Goal: Task Accomplishment & Management: Use online tool/utility

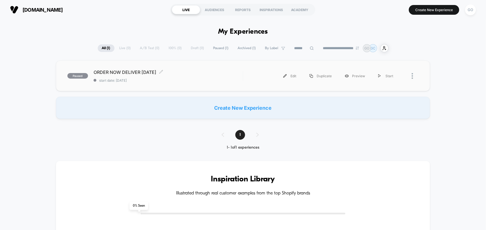
click at [80, 75] on span "paused" at bounding box center [77, 76] width 21 height 6
click at [386, 75] on div "Start" at bounding box center [386, 76] width 28 height 13
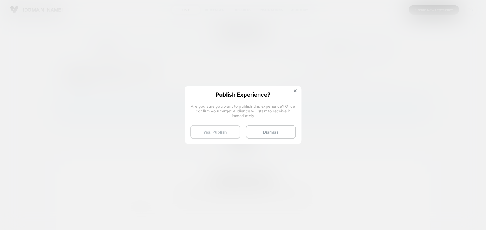
click at [217, 132] on button "Yes, Publish" at bounding box center [215, 132] width 50 height 14
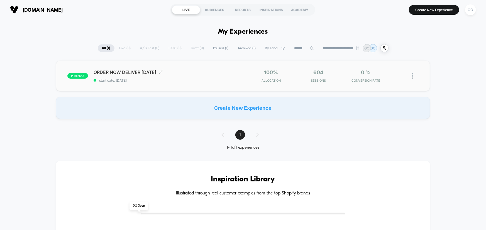
click at [234, 72] on span "ORDER NOW DELIVER [DATE] Click to edit experience details" at bounding box center [168, 73] width 149 height 6
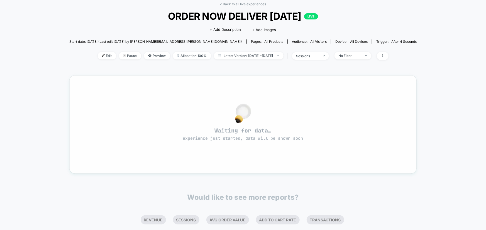
scroll to position [24, 0]
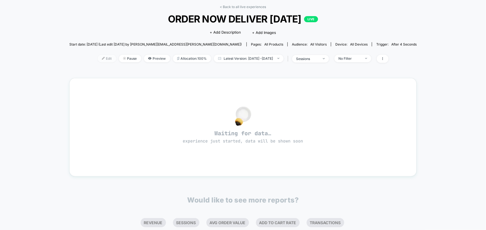
click at [100, 59] on span "Edit" at bounding box center [107, 59] width 18 height 8
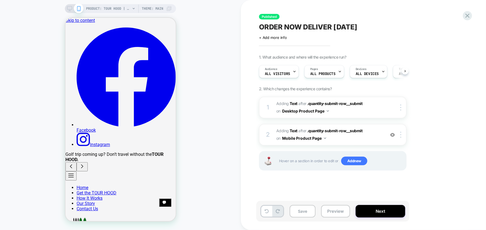
click at [379, 213] on button "Next" at bounding box center [380, 211] width 50 height 13
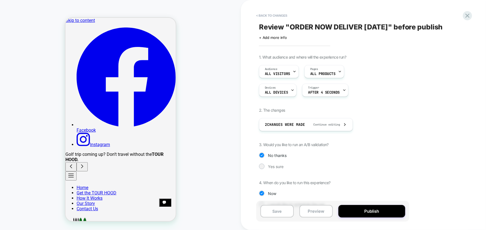
click at [379, 213] on button "Publish" at bounding box center [371, 211] width 67 height 13
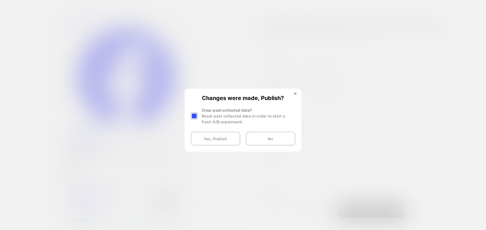
click at [294, 92] on div "Changes were made, Publish? Clear past collected data? Reset past collected dat…" at bounding box center [243, 120] width 116 height 62
click at [294, 93] on img at bounding box center [295, 93] width 3 height 3
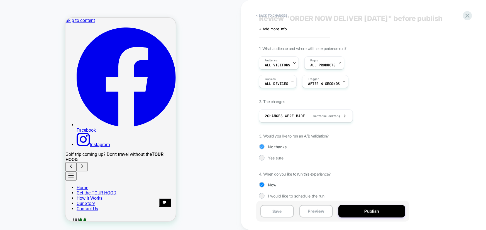
scroll to position [14, 0]
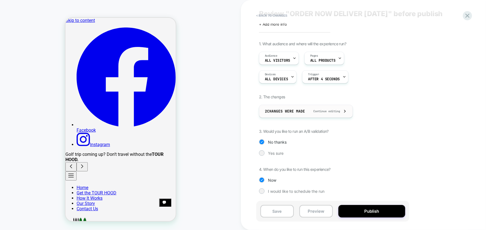
click at [331, 111] on span "Continue editing" at bounding box center [324, 112] width 32 height 4
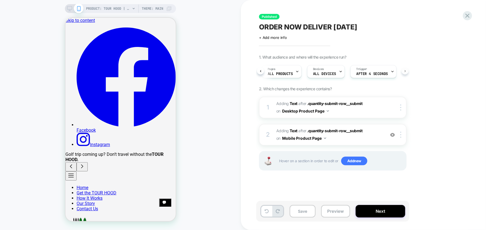
scroll to position [0, 48]
click at [373, 70] on div "Trigger After 4 Seconds" at bounding box center [366, 71] width 43 height 13
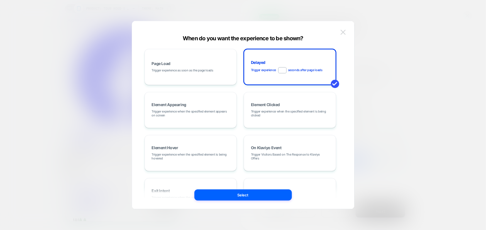
click at [343, 32] on img at bounding box center [342, 32] width 5 height 5
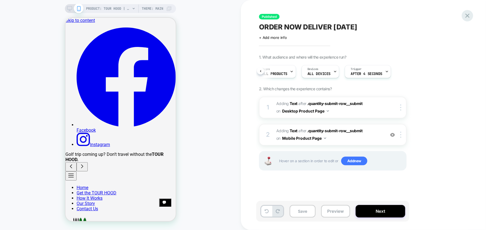
click at [468, 14] on icon at bounding box center [467, 16] width 8 height 8
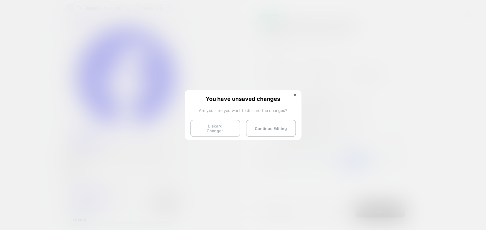
click at [227, 126] on button "Discard Changes" at bounding box center [215, 128] width 50 height 17
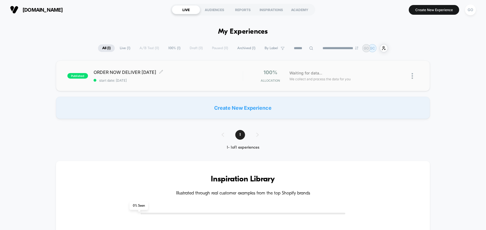
click at [220, 76] on div "ORDER NOW DELIVER [DATE] Click to edit experience details Click to edit experie…" at bounding box center [168, 76] width 149 height 13
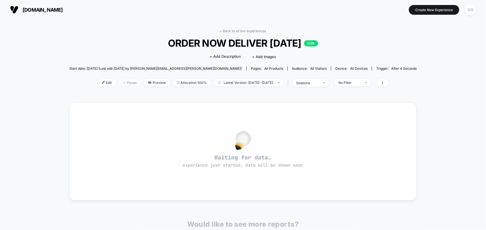
click at [124, 81] on span "Pause" at bounding box center [130, 83] width 22 height 8
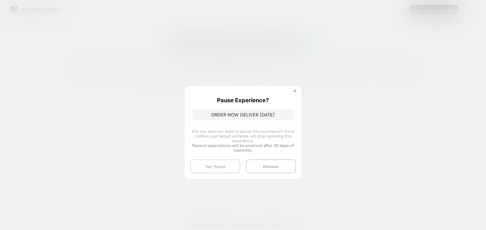
click at [225, 165] on button "Yes, Pause" at bounding box center [215, 167] width 50 height 14
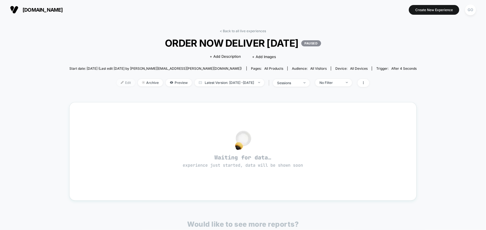
click at [117, 82] on span "Edit" at bounding box center [126, 83] width 18 height 8
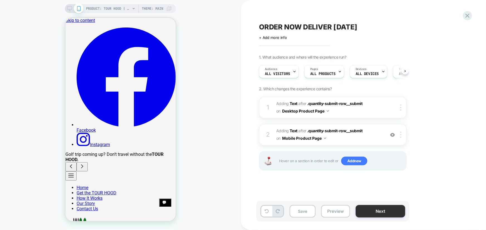
click at [372, 211] on button "Next" at bounding box center [380, 211] width 50 height 13
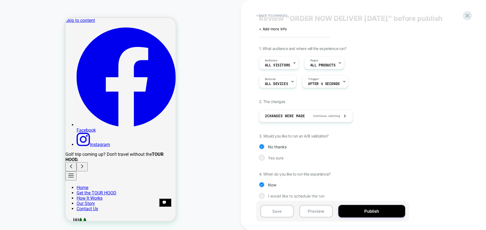
scroll to position [14, 0]
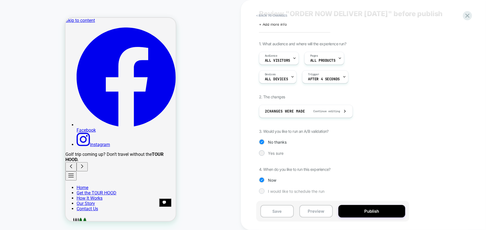
click at [309, 192] on span "I would like to schedule the run" at bounding box center [296, 191] width 57 height 5
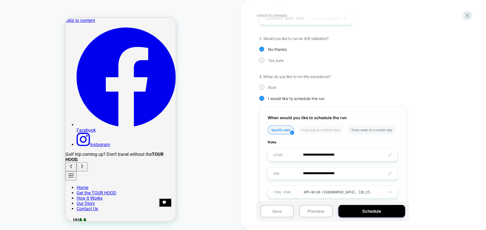
scroll to position [122, 0]
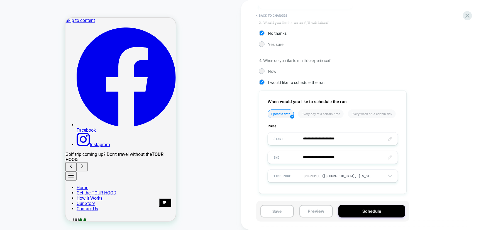
drag, startPoint x: 374, startPoint y: 211, endPoint x: 425, endPoint y: 154, distance: 76.3
click at [424, 155] on div "**********" at bounding box center [363, 115] width 209 height 230
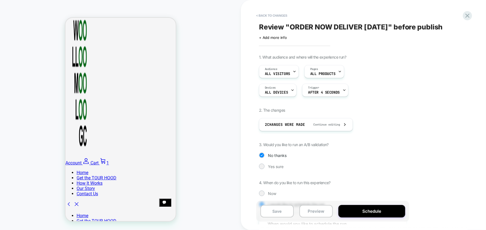
scroll to position [253, 0]
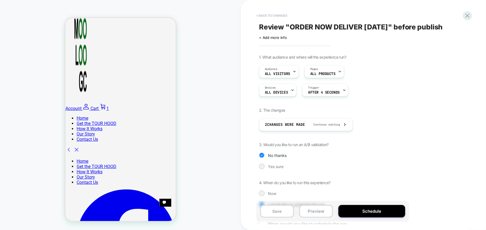
click at [270, 15] on button "< Back to changes" at bounding box center [271, 15] width 37 height 9
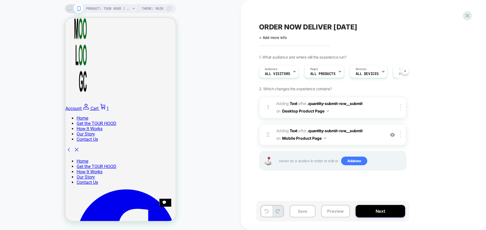
scroll to position [0, 0]
click at [228, 39] on div "PRODUCT: TOUR HOOD | Inflatable Golf Club Travel Protection PRODUCT: TOUR HOOD …" at bounding box center [120, 115] width 241 height 219
click at [467, 16] on icon at bounding box center [467, 16] width 4 height 4
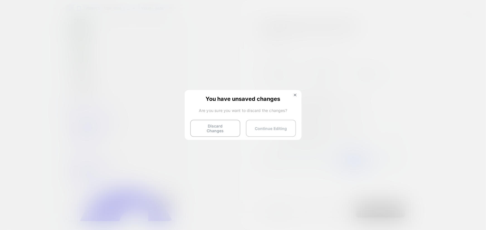
click at [274, 128] on button "Continue Editing" at bounding box center [271, 128] width 50 height 17
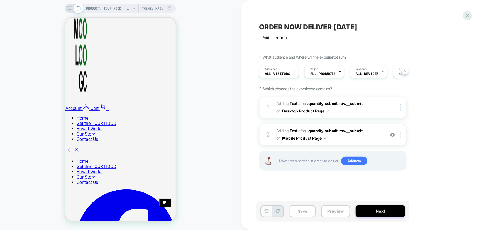
click at [267, 214] on button at bounding box center [266, 211] width 11 height 11
click at [468, 16] on icon at bounding box center [467, 16] width 4 height 4
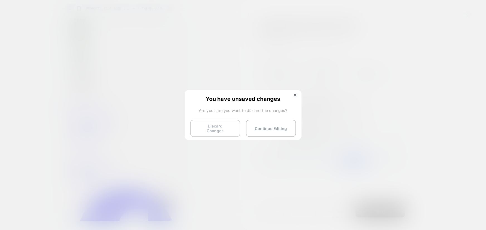
click at [225, 126] on button "Discard Changes" at bounding box center [215, 128] width 50 height 17
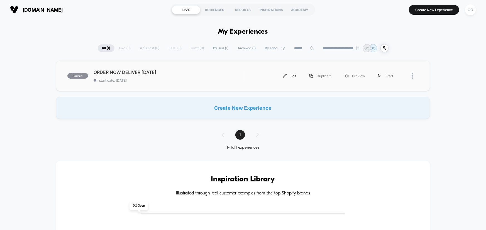
click at [294, 76] on div "Edit" at bounding box center [290, 76] width 26 height 13
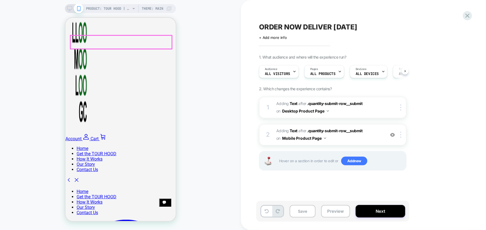
scroll to position [253, 0]
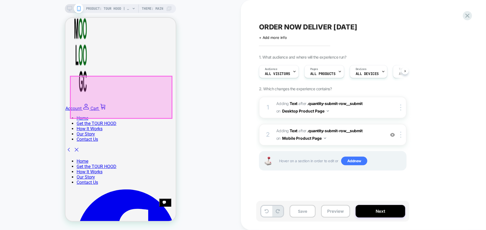
click at [135, 101] on div at bounding box center [120, 97] width 101 height 42
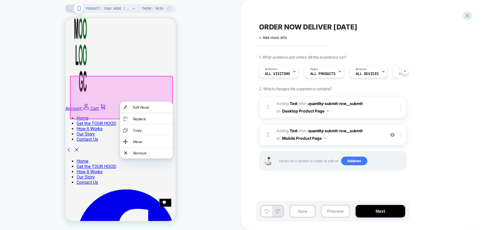
click at [135, 101] on div at bounding box center [146, 101] width 53 height 0
click at [137, 108] on div "Edit Visual" at bounding box center [151, 107] width 36 height 4
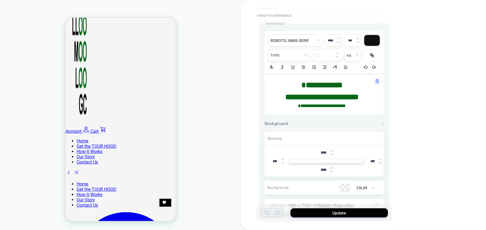
scroll to position [50, 0]
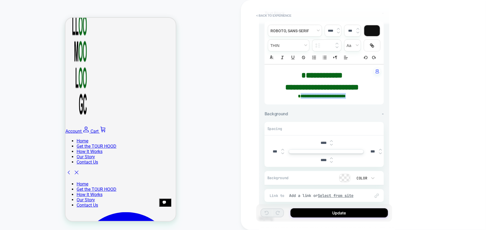
drag, startPoint x: 290, startPoint y: 95, endPoint x: 358, endPoint y: 94, distance: 67.9
click at [358, 94] on p "**********" at bounding box center [322, 96] width 104 height 6
type input "****"
click at [369, 31] on div at bounding box center [372, 30] width 16 height 11
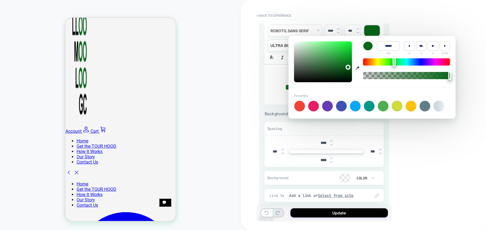
click at [301, 108] on div at bounding box center [299, 106] width 11 height 11
type input "******"
type input "***"
type input "**"
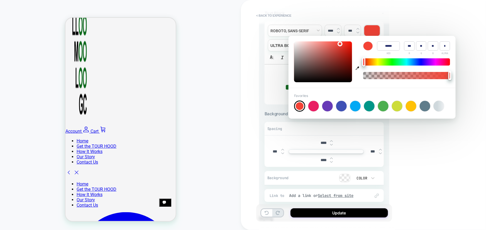
click at [238, 80] on div "PRODUCT: TOUR HOOD | Inflatable Golf Club Travel Protection PRODUCT: TOUR HOOD …" at bounding box center [120, 115] width 241 height 219
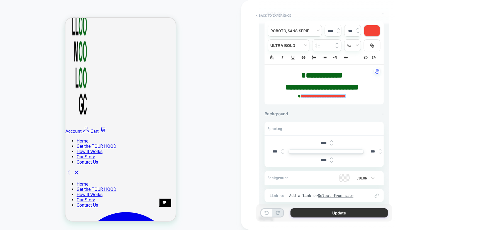
click at [332, 213] on button "Update" at bounding box center [338, 213] width 97 height 9
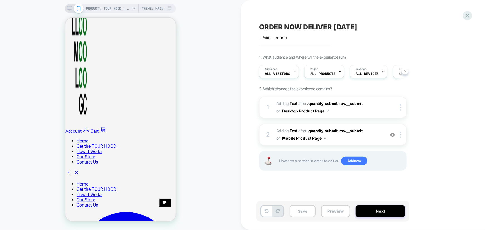
scroll to position [0, 0]
click at [370, 212] on button "Next" at bounding box center [380, 211] width 50 height 13
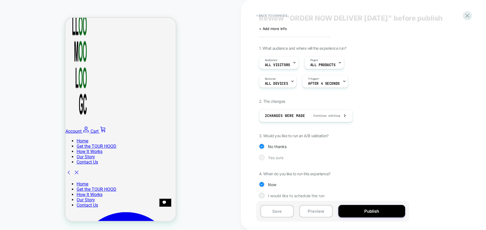
scroll to position [14, 0]
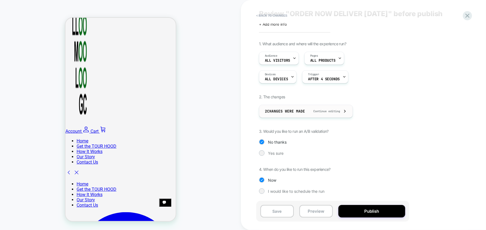
click at [321, 111] on span "Continue editing" at bounding box center [324, 112] width 32 height 4
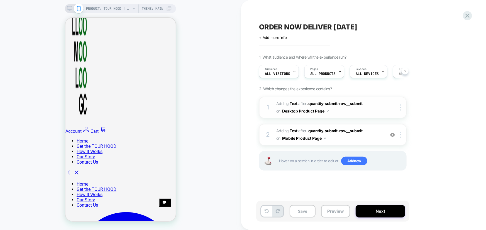
scroll to position [0, 0]
click at [370, 209] on button "Next" at bounding box center [380, 211] width 50 height 13
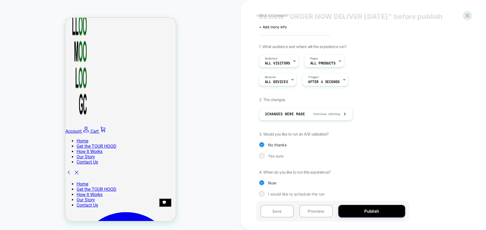
scroll to position [14, 0]
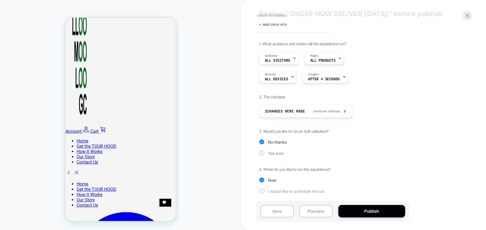
click at [261, 190] on div at bounding box center [261, 191] width 4 height 4
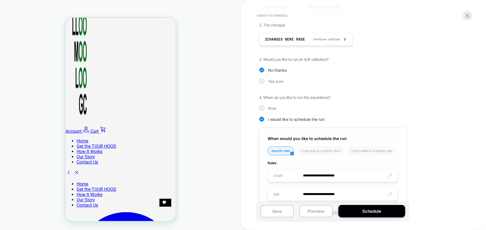
scroll to position [122, 0]
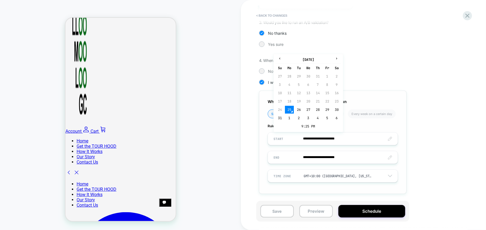
click at [360, 139] on input "**********" at bounding box center [333, 138] width 130 height 13
click at [352, 161] on input "**********" at bounding box center [333, 157] width 130 height 13
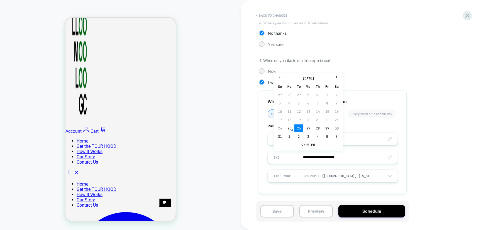
click at [414, 131] on div "**********" at bounding box center [360, 67] width 203 height 270
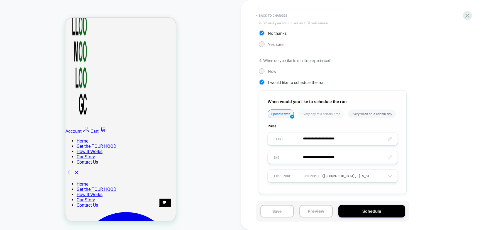
click at [370, 114] on li "Every week on a certain day" at bounding box center [372, 114] width 48 height 9
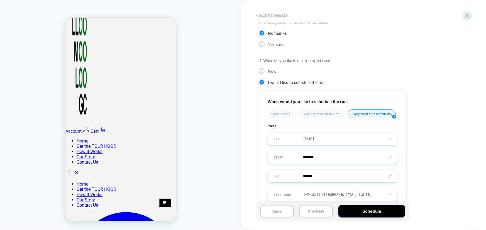
click at [341, 140] on div "[DATE]" at bounding box center [333, 139] width 130 height 11
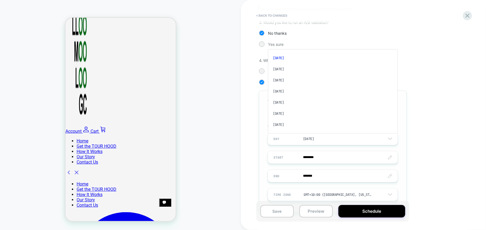
click at [301, 70] on div "[DATE]" at bounding box center [332, 69] width 125 height 11
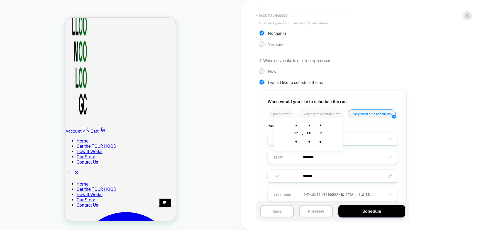
click at [325, 158] on input "********" at bounding box center [333, 157] width 130 height 13
click at [321, 142] on span "▼" at bounding box center [320, 142] width 11 height 11
click at [310, 142] on span "▼" at bounding box center [309, 142] width 11 height 11
click at [310, 126] on span "▲" at bounding box center [309, 125] width 11 height 11
click at [311, 124] on span "▲" at bounding box center [309, 125] width 11 height 11
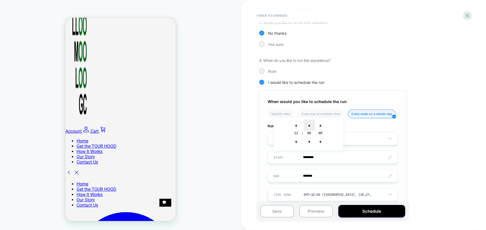
type input "********"
click at [412, 153] on div "1. What audience and where will the experience run? Audience All Visitors Pages…" at bounding box center [360, 76] width 203 height 289
click at [344, 177] on input "*******" at bounding box center [333, 176] width 130 height 13
click at [296, 159] on span "▼" at bounding box center [296, 160] width 11 height 11
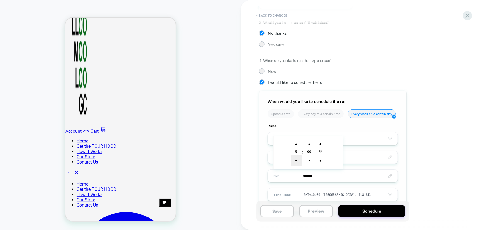
click at [296, 159] on span "▼" at bounding box center [296, 160] width 11 height 11
click at [309, 161] on span "▼" at bounding box center [309, 160] width 11 height 11
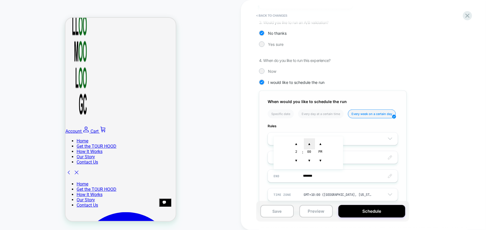
click at [311, 145] on span "▲" at bounding box center [309, 144] width 11 height 11
type input "*******"
click at [418, 171] on div "1. What audience and where will the experience run? Audience All Visitors Pages…" at bounding box center [360, 76] width 203 height 289
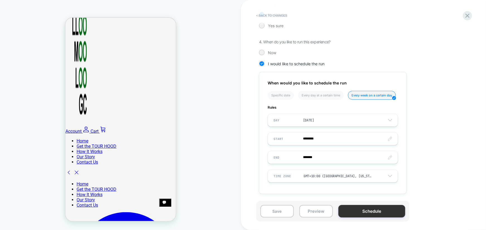
click at [373, 211] on button "Schedule" at bounding box center [371, 211] width 67 height 13
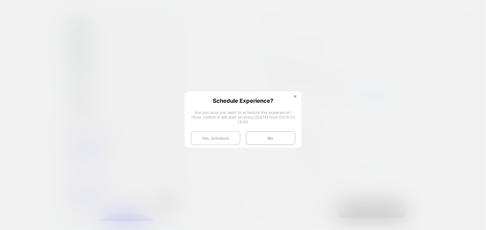
click at [216, 140] on button "Yes, Schedule" at bounding box center [216, 138] width 50 height 14
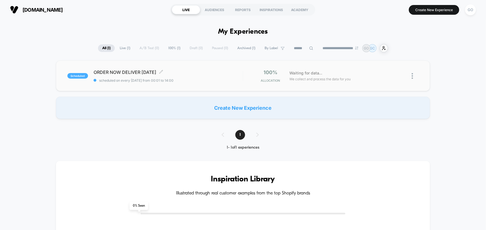
click at [82, 75] on span "scheduled" at bounding box center [77, 76] width 21 height 6
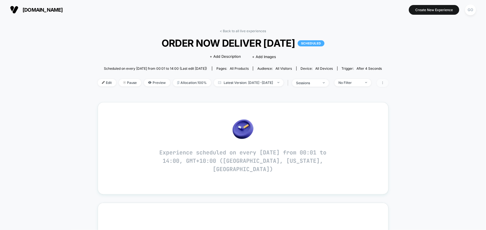
click at [384, 82] on icon at bounding box center [382, 82] width 3 height 3
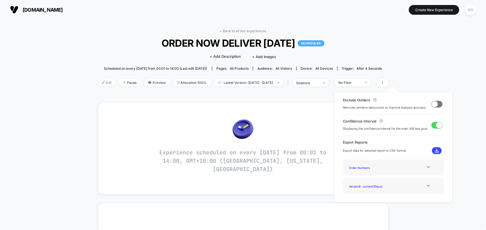
click at [99, 82] on span "Edit" at bounding box center [107, 83] width 18 height 8
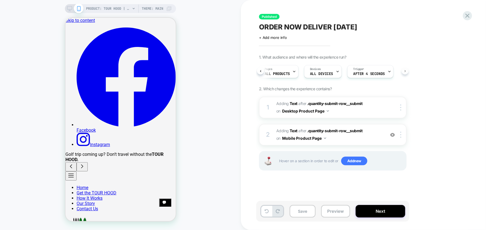
scroll to position [0, 48]
click at [367, 211] on button "Next" at bounding box center [380, 211] width 50 height 13
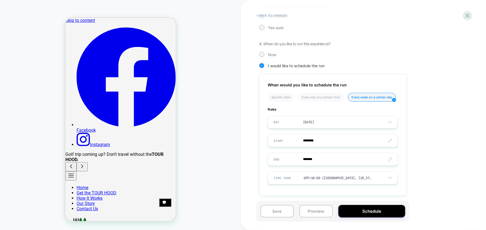
scroll to position [141, 0]
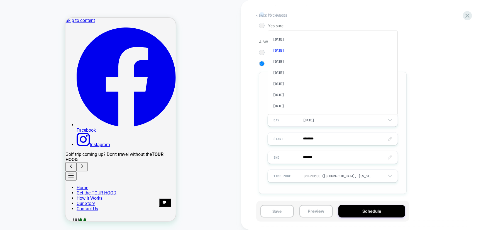
click at [362, 122] on div "[DATE]" at bounding box center [333, 120] width 130 height 11
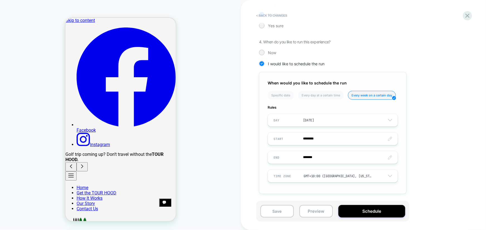
click at [350, 119] on div "[DATE]" at bounding box center [333, 120] width 130 height 11
click at [391, 119] on img at bounding box center [390, 120] width 4 height 3
click at [312, 64] on span "I would like to schedule the run" at bounding box center [296, 64] width 57 height 5
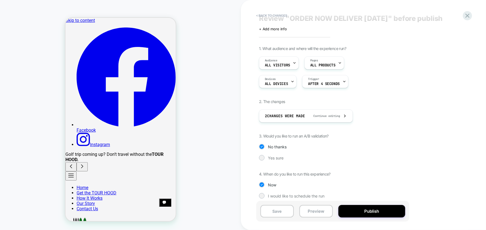
scroll to position [14, 0]
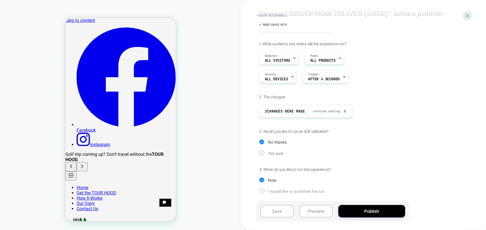
click at [275, 191] on span "I would like to schedule the run" at bounding box center [296, 191] width 57 height 5
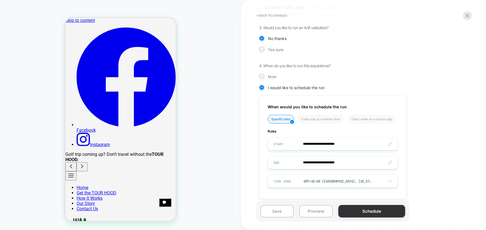
scroll to position [122, 0]
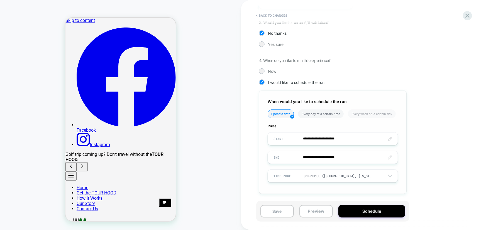
click at [330, 116] on li "Every day at a certain time" at bounding box center [321, 114] width 46 height 9
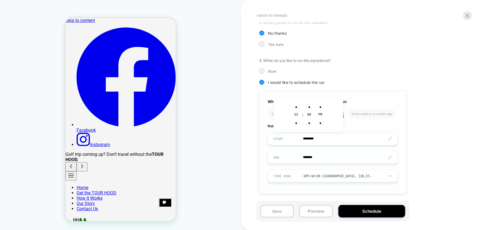
click at [332, 141] on input "********" at bounding box center [333, 138] width 130 height 13
click at [313, 138] on input "********" at bounding box center [333, 138] width 130 height 13
type input "********"
click at [320, 122] on span "▼" at bounding box center [320, 123] width 11 height 11
click at [353, 140] on input "********" at bounding box center [333, 138] width 130 height 13
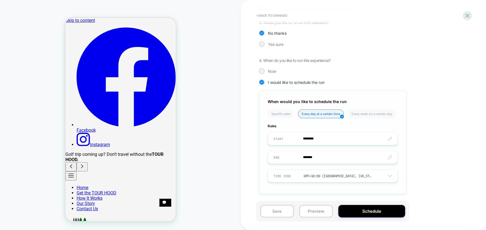
click at [353, 125] on span "Rules" at bounding box center [332, 126] width 130 height 4
click at [327, 158] on input "*******" at bounding box center [333, 157] width 130 height 13
click at [294, 142] on span "▼" at bounding box center [296, 142] width 11 height 11
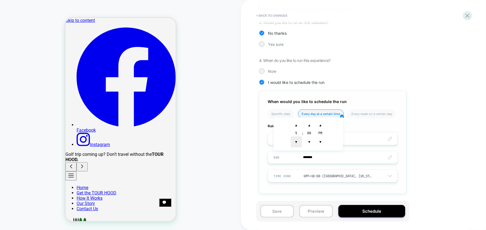
click at [294, 142] on span "▼" at bounding box center [296, 142] width 11 height 11
type input "*******"
click at [356, 135] on input "********" at bounding box center [333, 138] width 130 height 13
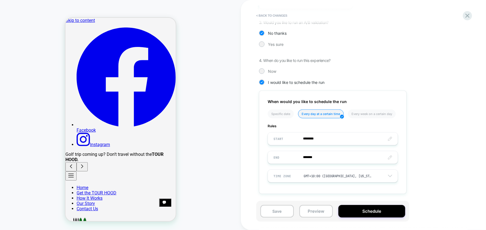
click at [432, 129] on div "1. What audience and where will the experience run? Audience All Visitors Pages…" at bounding box center [360, 67] width 203 height 270
click at [374, 210] on button "Schedule" at bounding box center [371, 211] width 67 height 13
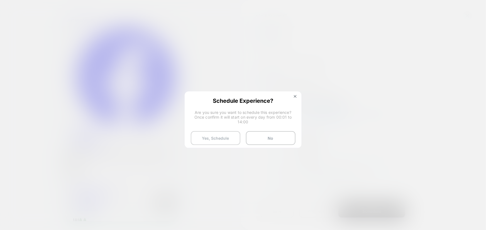
click at [217, 137] on button "Yes, Schedule" at bounding box center [216, 138] width 50 height 14
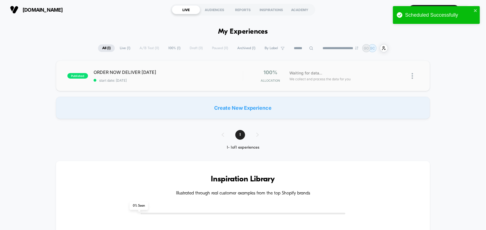
click at [411, 74] on img at bounding box center [411, 76] width 1 height 6
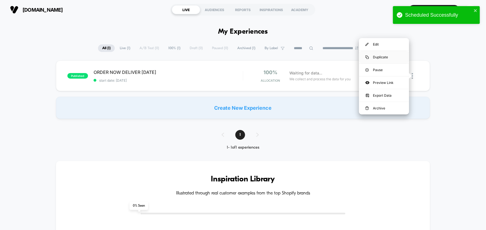
click at [387, 58] on div "Duplicate" at bounding box center [384, 57] width 50 height 13
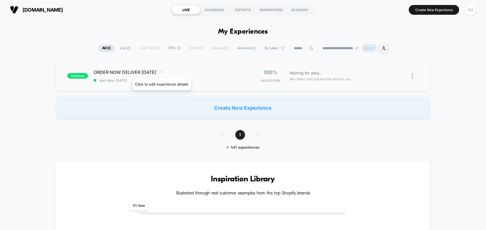
click at [161, 72] on icon at bounding box center [160, 71] width 3 height 3
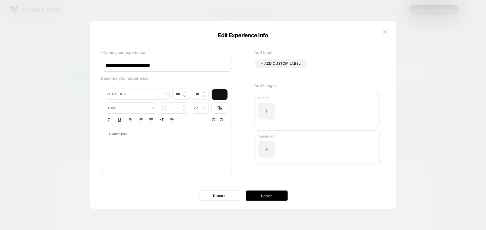
click at [384, 32] on img at bounding box center [384, 32] width 5 height 5
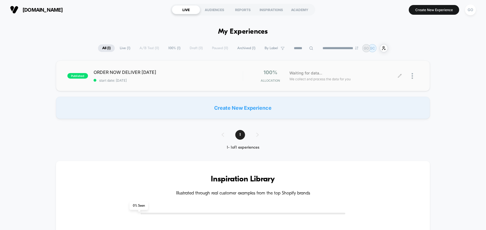
click at [401, 75] on icon at bounding box center [399, 76] width 4 height 4
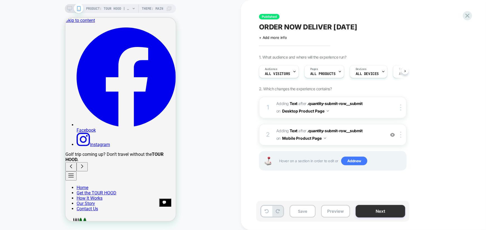
click at [388, 214] on button "Next" at bounding box center [380, 211] width 50 height 13
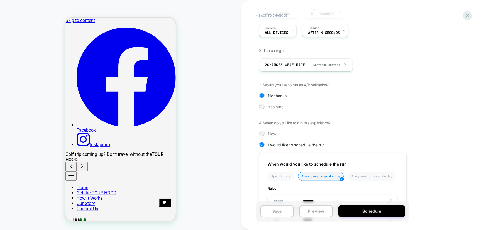
scroll to position [122, 0]
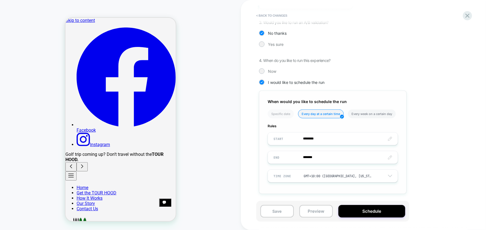
click at [362, 115] on li "Every week on a certain day" at bounding box center [372, 114] width 48 height 9
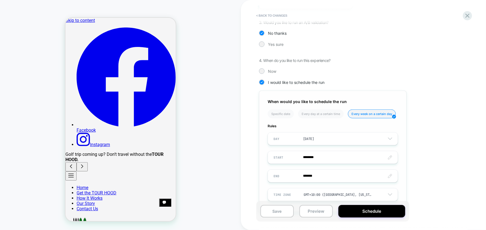
click at [331, 138] on div "[DATE]" at bounding box center [333, 139] width 130 height 11
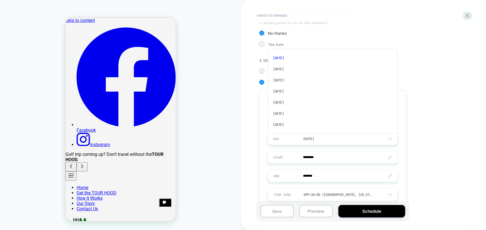
click at [284, 68] on div "[DATE]" at bounding box center [332, 69] width 125 height 11
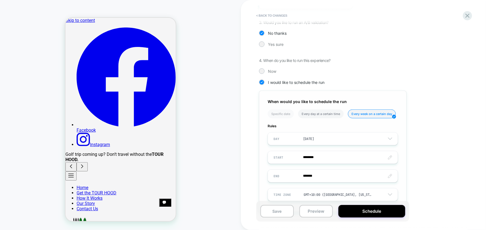
click at [326, 114] on li "Every day at a certain time" at bounding box center [321, 114] width 46 height 9
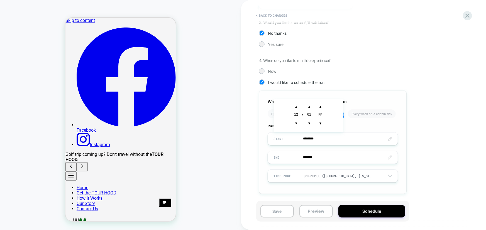
click at [328, 139] on input "********" at bounding box center [333, 138] width 130 height 13
type input "********"
click at [320, 124] on span "▼" at bounding box center [320, 123] width 11 height 11
click at [342, 150] on div "When would you like to schedule the run Specific date Every day at a certain ti…" at bounding box center [333, 143] width 148 height 104
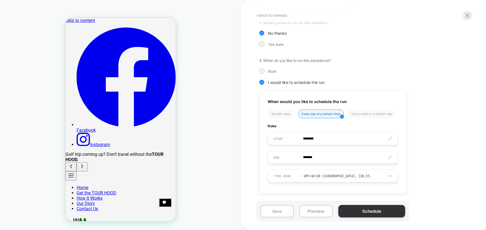
click at [367, 213] on button "Schedule" at bounding box center [371, 211] width 67 height 13
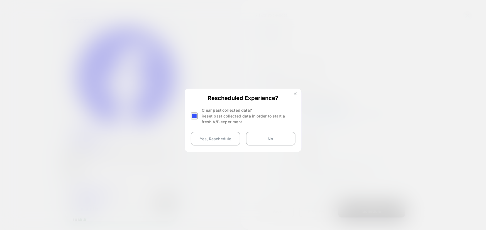
drag, startPoint x: 223, startPoint y: 139, endPoint x: 248, endPoint y: 123, distance: 29.7
click at [248, 123] on div "Rescheduled Experience? Clear past collected data? Reset past collected data in…" at bounding box center [243, 120] width 116 height 62
click at [194, 116] on div at bounding box center [194, 116] width 7 height 7
click at [212, 139] on button "Yes, Reschedule" at bounding box center [216, 139] width 50 height 14
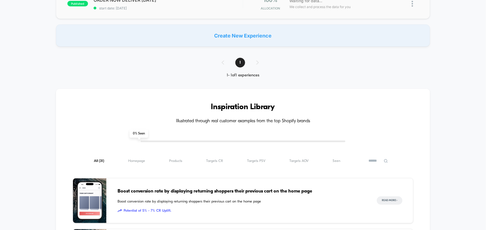
scroll to position [50, 0]
